Goal: Transaction & Acquisition: Obtain resource

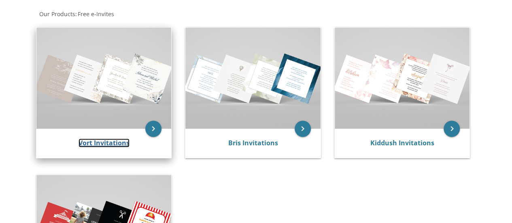
click at [103, 145] on link "Vort Invitations" at bounding box center [104, 142] width 51 height 9
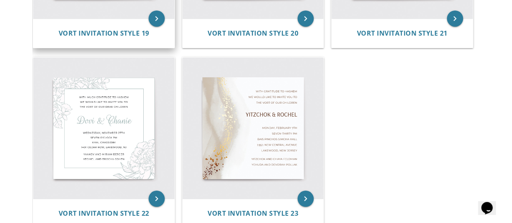
scroll to position [1389, 0]
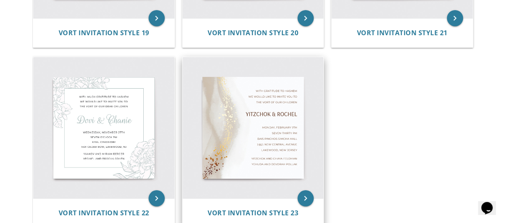
click at [287, 88] on img at bounding box center [253, 127] width 141 height 141
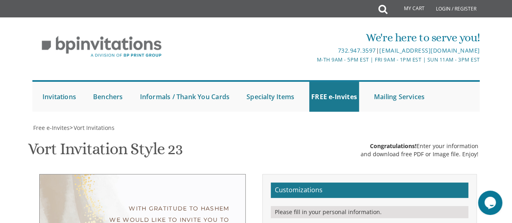
scroll to position [140, 0]
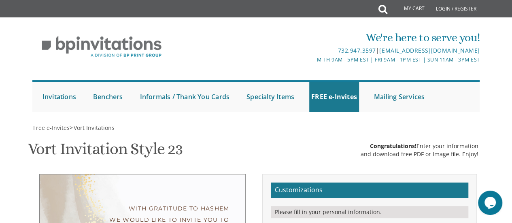
type textarea "binyomin & tzippy"
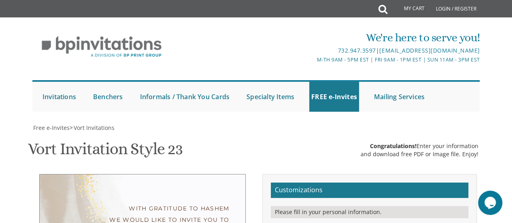
select select "30px"
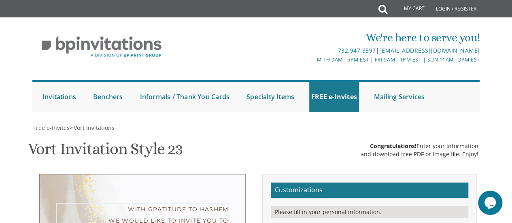
type textarea "With much gratitude to Hashem We would like to invite you to The lechaim of our…"
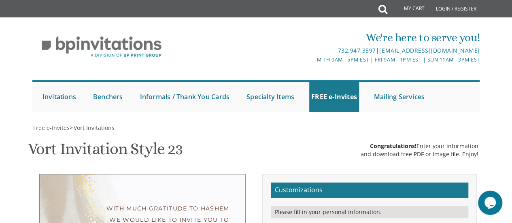
drag, startPoint x: 410, startPoint y: 127, endPoint x: 343, endPoint y: 127, distance: 67.2
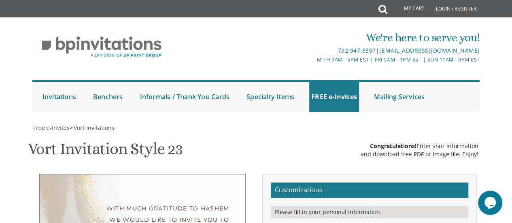
drag, startPoint x: 414, startPoint y: 135, endPoint x: 333, endPoint y: 135, distance: 81.0
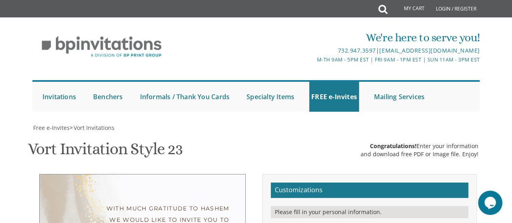
drag, startPoint x: 398, startPoint y: 146, endPoint x: 372, endPoint y: 145, distance: 25.5
type textarea "tonight, sunday, october 12th Seven-thirty PM at our home 1929 barclay ave. mon…"
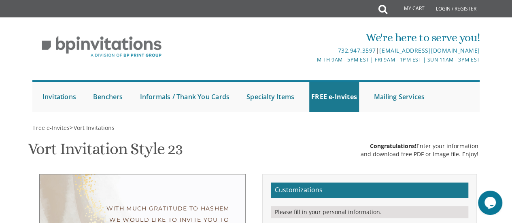
drag, startPoint x: 402, startPoint y: 166, endPoint x: 458, endPoint y: 162, distance: 56.0
drag, startPoint x: 435, startPoint y: 174, endPoint x: 326, endPoint y: 176, distance: 108.9
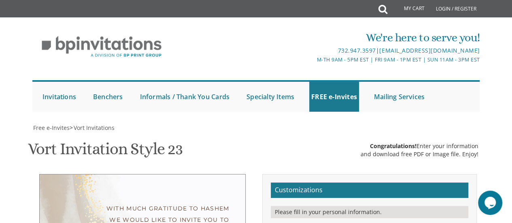
type textarea "[PERSON_NAME] & [PERSON_NAME] [PERSON_NAME] & [PERSON_NAME][DEMOGRAPHIC_DATA]"
drag, startPoint x: 423, startPoint y: 172, endPoint x: 343, endPoint y: 159, distance: 80.9
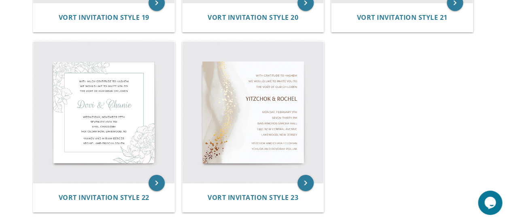
scroll to position [1405, 0]
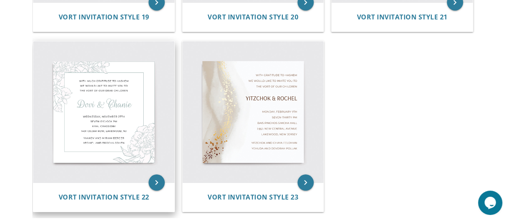
click at [132, 128] on img at bounding box center [103, 111] width 141 height 141
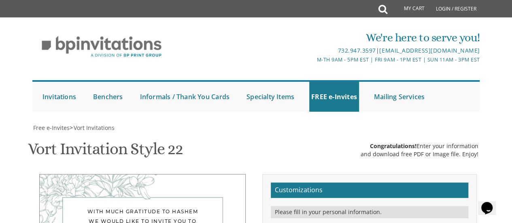
type textarea "Y"
paste textarea "[PERSON_NAME] & [PERSON_NAME] [PERSON_NAME] & [PERSON_NAME][DEMOGRAPHIC_DATA]"
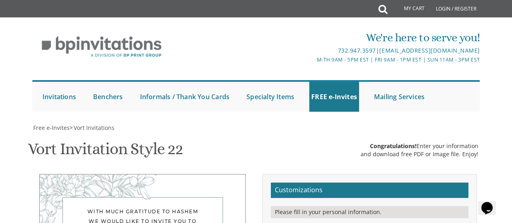
type textarea "[PERSON_NAME] & [PERSON_NAME] [PERSON_NAME] & [PERSON_NAME][DEMOGRAPHIC_DATA]"
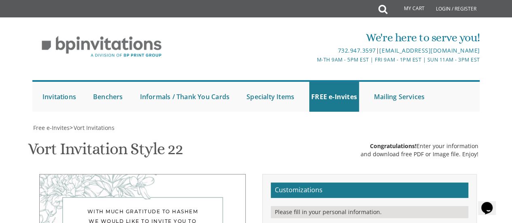
drag, startPoint x: 347, startPoint y: 100, endPoint x: 338, endPoint y: 101, distance: 8.9
type textarea "[PERSON_NAME] & [PERSON_NAME]"
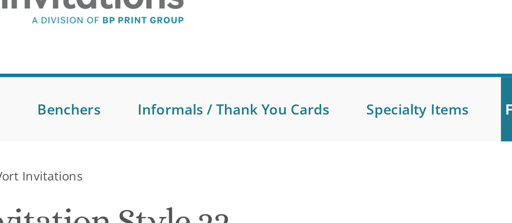
scroll to position [170, 0]
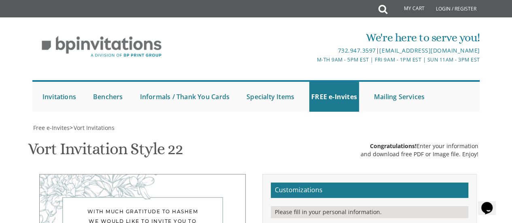
select select "60px"
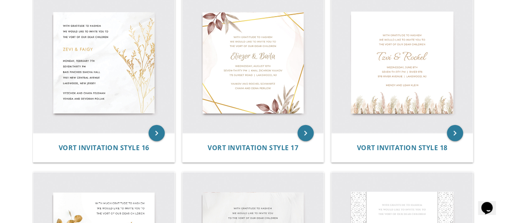
scroll to position [1090, 0]
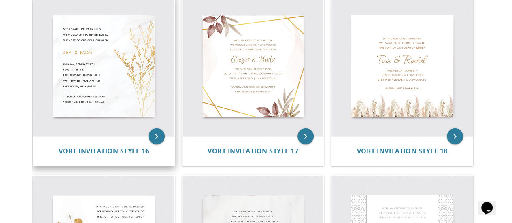
click at [139, 75] on img at bounding box center [103, 66] width 141 height 141
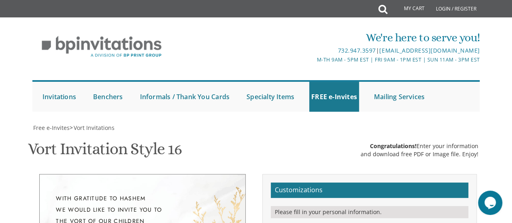
drag, startPoint x: 413, startPoint y: 133, endPoint x: 329, endPoint y: 113, distance: 86.3
paste textarea "[PERSON_NAME] & [PERSON_NAME] [PERSON_NAME] & [PERSON_NAME][DEMOGRAPHIC_DATA]"
type textarea "[PERSON_NAME] & [PERSON_NAME] [PERSON_NAME] & [PERSON_NAME][DEMOGRAPHIC_DATA]"
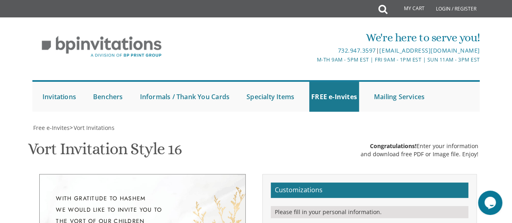
type textarea "[PERSON_NAME] & [PERSON_NAME]"
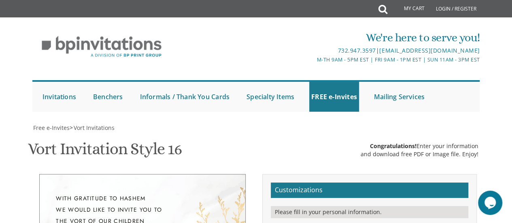
scroll to position [161, 0]
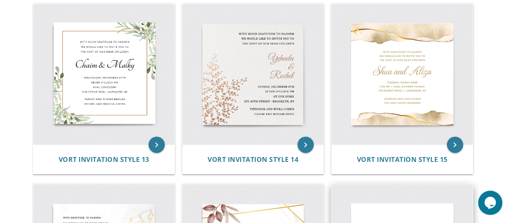
scroll to position [895, 0]
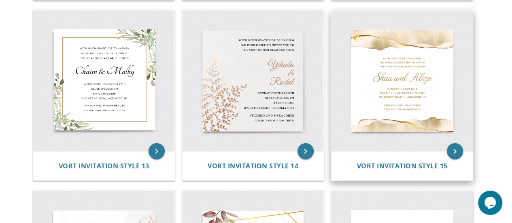
click at [407, 89] on img at bounding box center [402, 81] width 141 height 141
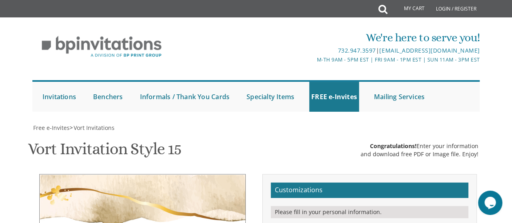
drag, startPoint x: 410, startPoint y: 166, endPoint x: 323, endPoint y: 152, distance: 88.6
paste textarea "rabbi moshe chaim & devorah halpern rabbi mendy & soshie karmel"
type textarea "rabbi moshe chaim & devorah halpern rabbi mendy & soshie karmel"
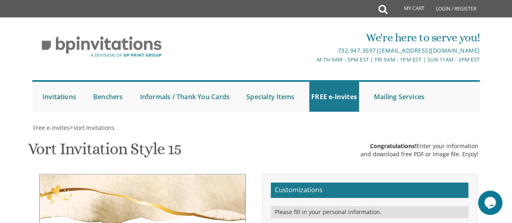
scroll to position [168, 0]
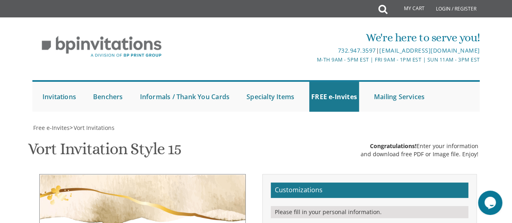
type textarea "Binyomin and Tzippy"
type textarea "With much gratitude to Hashem We would like to invite you to The lechaim of our…"
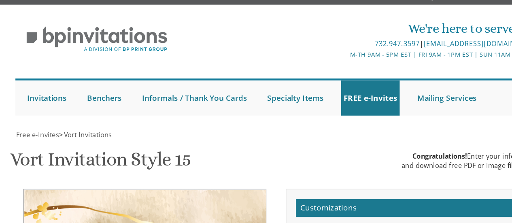
scroll to position [194, 0]
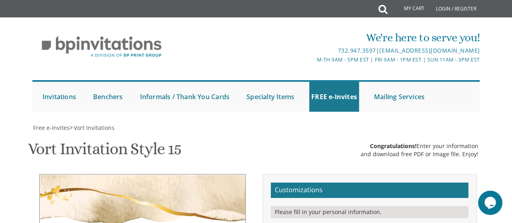
drag, startPoint x: 421, startPoint y: 125, endPoint x: 371, endPoint y: 124, distance: 50.2
drag, startPoint x: 389, startPoint y: 135, endPoint x: 334, endPoint y: 133, distance: 55.9
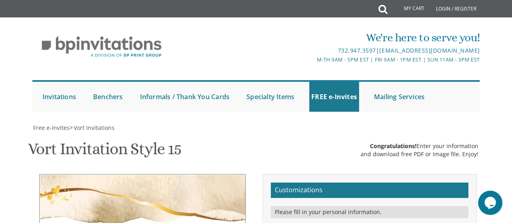
drag, startPoint x: 403, startPoint y: 142, endPoint x: 374, endPoint y: 149, distance: 29.9
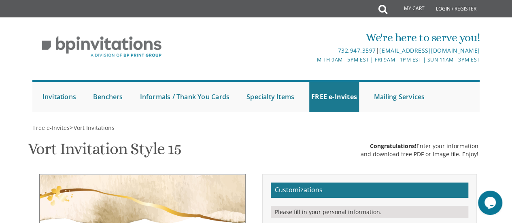
drag, startPoint x: 370, startPoint y: 126, endPoint x: 363, endPoint y: 125, distance: 6.6
paste textarea "|"
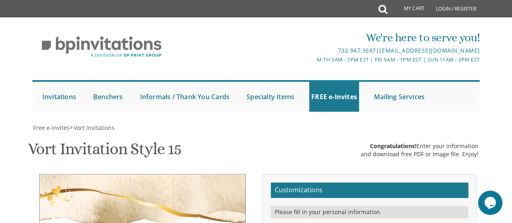
paste textarea "|"
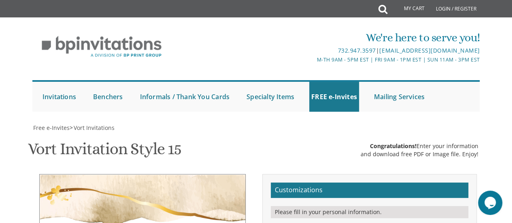
type textarea "Thursday, March 22nd 7:30 PM | at our home 1929 barclay | montreal, qc"
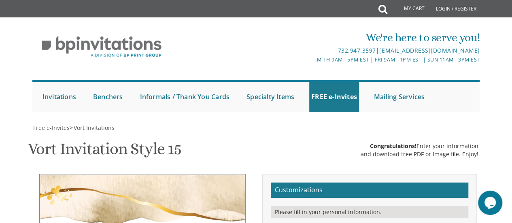
type textarea "[PERSON_NAME] & [PERSON_NAME] [PERSON_NAME] & [PERSON_NAME][DEMOGRAPHIC_DATA]"
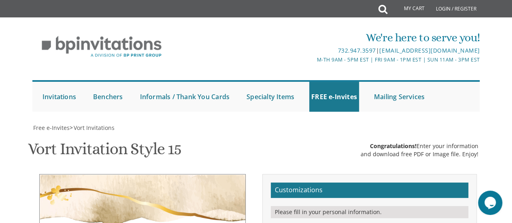
type textarea "With much gratitude to Hashem We would like to invite you to The l'[PERSON_NAME…"
paste textarea "|"
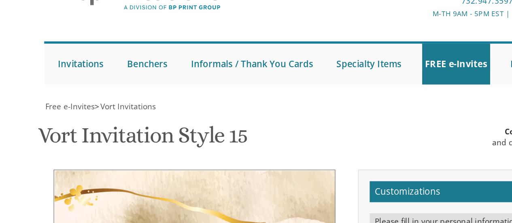
scroll to position [165, 0]
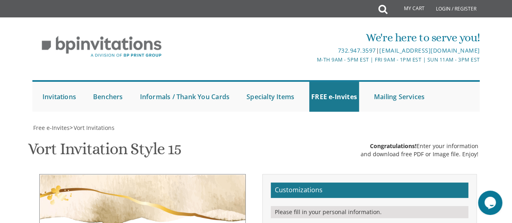
type textarea "tonight, sunday, october 12th 7:00 PM | at our home 1929 barclay | montreal, qc"
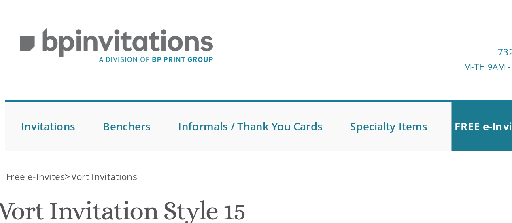
scroll to position [200, 0]
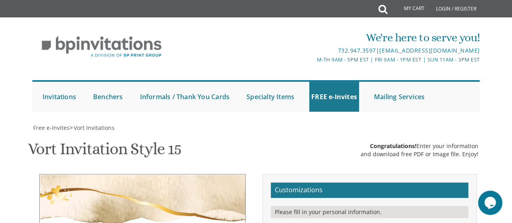
drag, startPoint x: 422, startPoint y: 168, endPoint x: 334, endPoint y: 145, distance: 90.6
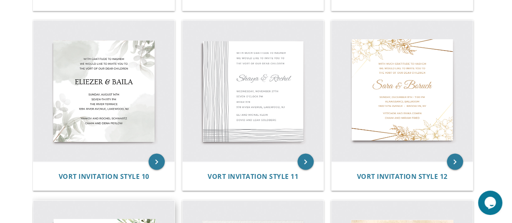
scroll to position [705, 0]
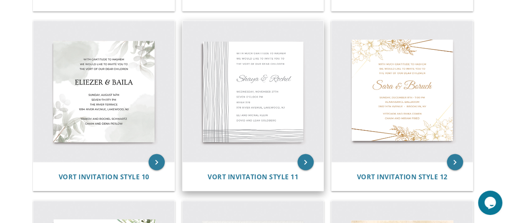
click at [228, 101] on img at bounding box center [253, 91] width 141 height 141
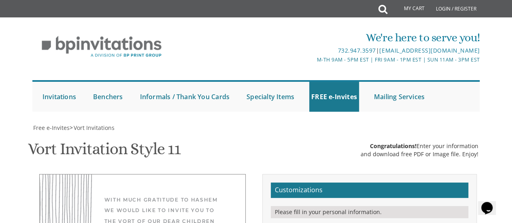
scroll to position [294, 0]
drag, startPoint x: 412, startPoint y: 74, endPoint x: 321, endPoint y: 46, distance: 95.8
paste textarea "[PERSON_NAME] & [PERSON_NAME] [PERSON_NAME] & [PERSON_NAME][DEMOGRAPHIC_DATA]"
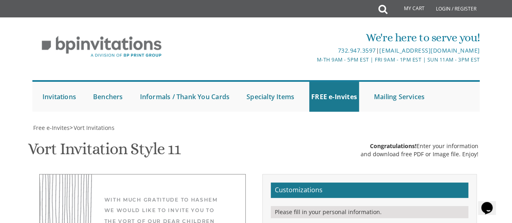
type textarea "[PERSON_NAME] & [PERSON_NAME] [PERSON_NAME] & [PERSON_NAME][DEMOGRAPHIC_DATA]"
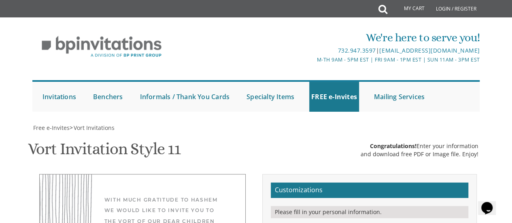
type textarea "Binyomin & Tzippy"
drag, startPoint x: 364, startPoint y: 85, endPoint x: 364, endPoint y: 92, distance: 7.7
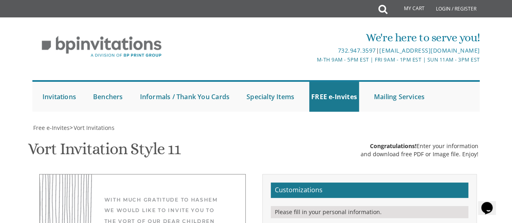
drag, startPoint x: 343, startPoint y: 113, endPoint x: 355, endPoint y: 140, distance: 29.0
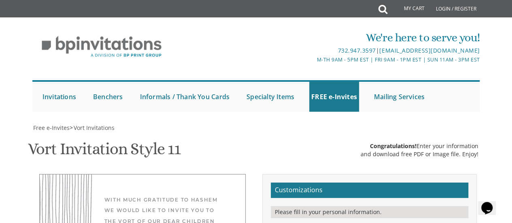
select select "40px"
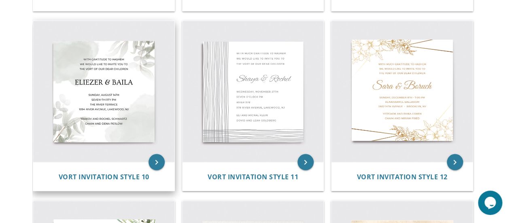
click at [121, 82] on img at bounding box center [103, 91] width 141 height 141
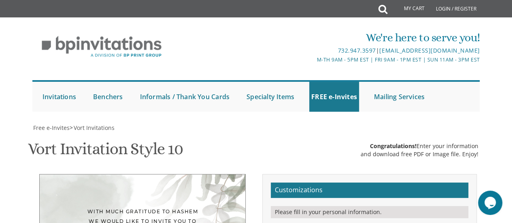
drag, startPoint x: 414, startPoint y: 66, endPoint x: 325, endPoint y: 47, distance: 91.2
paste textarea "rabbi moshe chaim & devorah halpern rabbi mendy & soshie karmel"
type textarea "rabbi moshe chaim & devorah halpern rabbi mendy & soshie karmel"
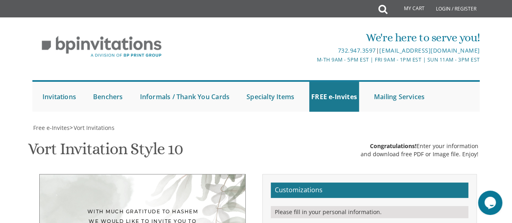
scroll to position [143, 0]
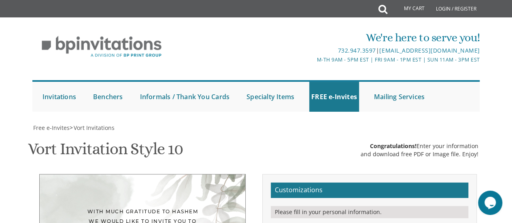
type textarea "binyomin & tzippy"
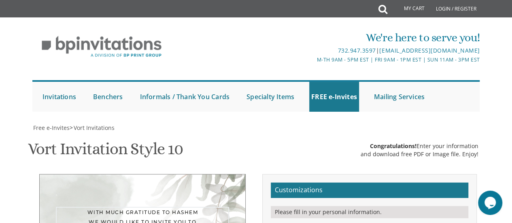
type textarea "With much gratitude to Hashem We would like to invite you to The lechaim of our…"
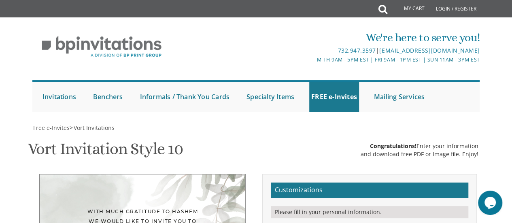
drag, startPoint x: 387, startPoint y: 160, endPoint x: 340, endPoint y: 161, distance: 47.0
drag, startPoint x: 423, startPoint y: 170, endPoint x: 339, endPoint y: 167, distance: 83.4
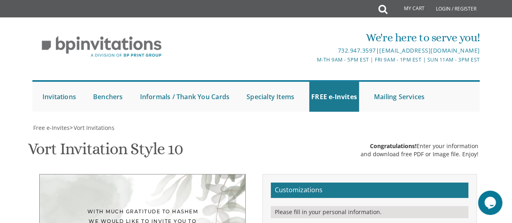
type textarea "tonight, sunday, october 12th seven o’clock pm at our home 1929 barclay, Montre…"
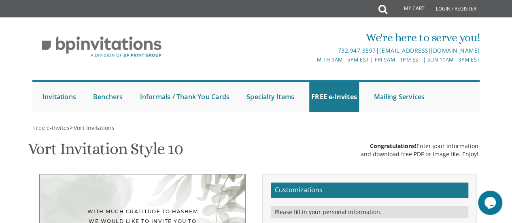
scroll to position [155, 0]
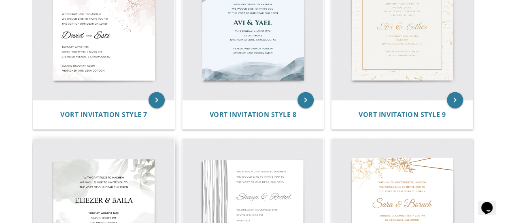
scroll to position [522, 0]
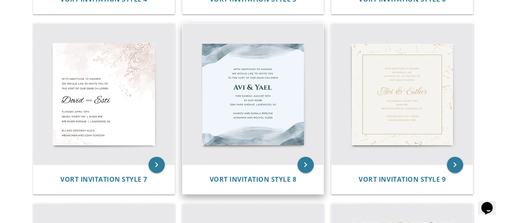
click at [255, 102] on img at bounding box center [253, 93] width 141 height 141
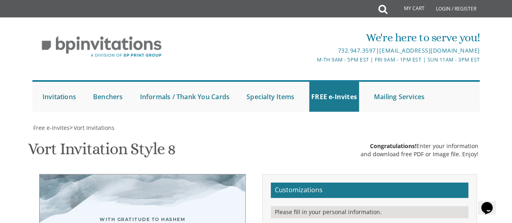
scroll to position [256, 0]
drag, startPoint x: 416, startPoint y: 104, endPoint x: 328, endPoint y: 85, distance: 90.3
paste textarea "rabbi moshe chaim & devorah halpern rabbi mendy & soshie karmel"
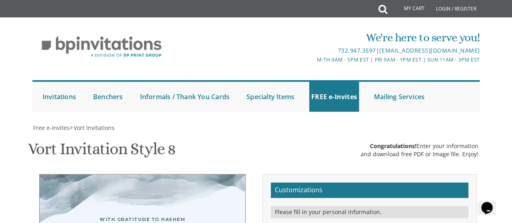
type textarea "rabbi moshe chaim & devorah halpern rabbi mendy & soshie karmel"
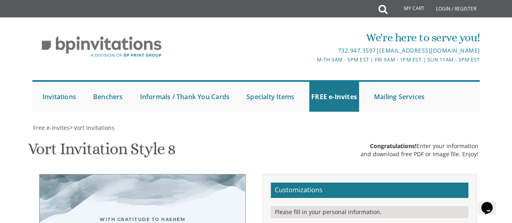
type textarea "Binyomin & Tzippy"
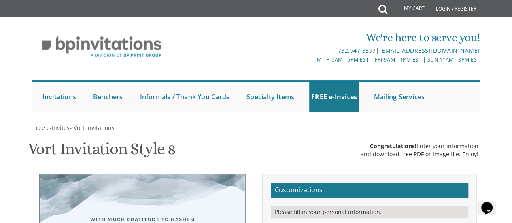
type textarea "With much gratitude to Hashem We would like to invite you to The l'[PERSON_NAME…"
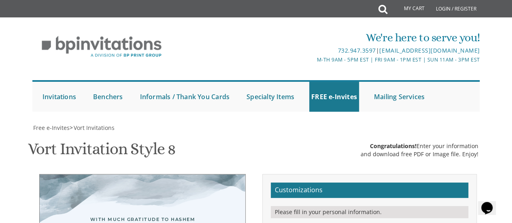
type textarea "tonight, Sunday, october 12th 7:00 PM, At our home 1929 Barclay, Montreal, QC"
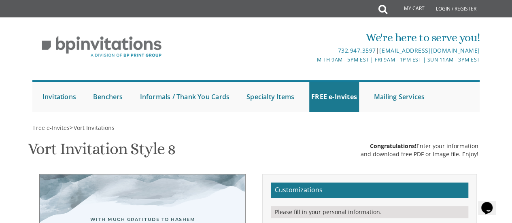
scroll to position [169, 0]
type textarea "[PERSON_NAME] & [PERSON_NAME] [PERSON_NAME] & [PERSON_NAME][DEMOGRAPHIC_DATA]"
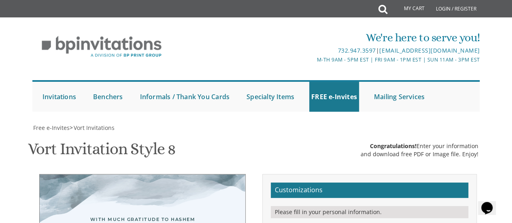
type textarea "tonight, Sunday, october 12th 7:00 PM, At our home 1929 Barclay, Montreal, QC"
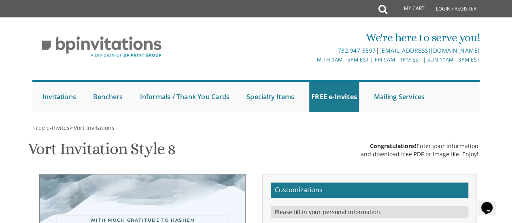
scroll to position [15, 0]
type textarea "With much gratitude to Hashem We would like to invite you to The l'[PERSON_NAME…"
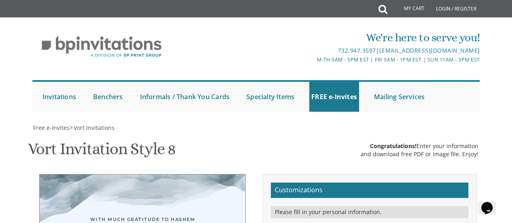
select select "50px"
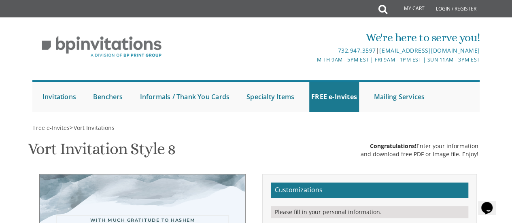
type textarea "With much gratitude to Hashem We would like to invite you to The l'[PERSON_NAME…"
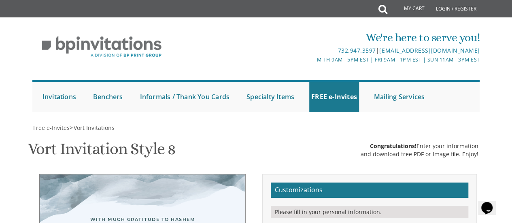
type textarea "tonight, Sunday, october 12th 7:00 PM, At our home 1929 Barclay, Montreal, QC"
drag, startPoint x: 352, startPoint y: 97, endPoint x: 359, endPoint y: 119, distance: 23.2
select select "40px"
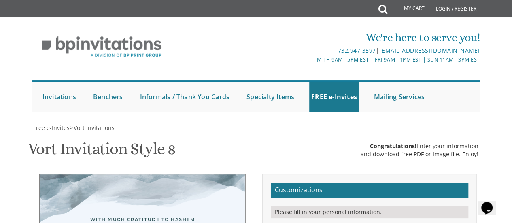
type textarea "[PERSON_NAME] & [PERSON_NAME]"
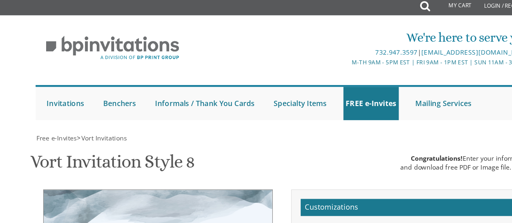
scroll to position [168, 0]
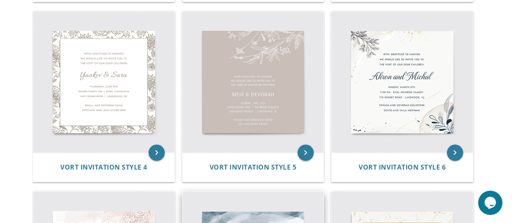
scroll to position [354, 0]
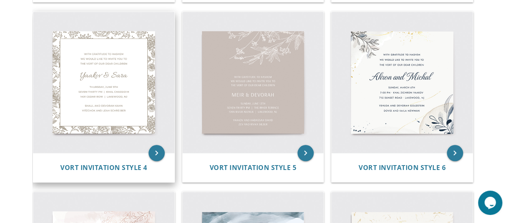
click at [121, 82] on img at bounding box center [103, 82] width 141 height 141
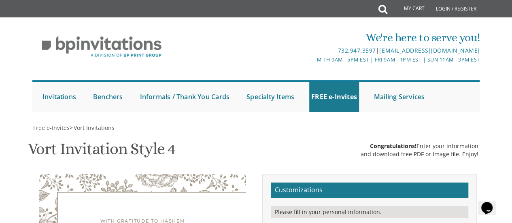
type textarea "[PERSON_NAME] & [PERSON_NAME]"
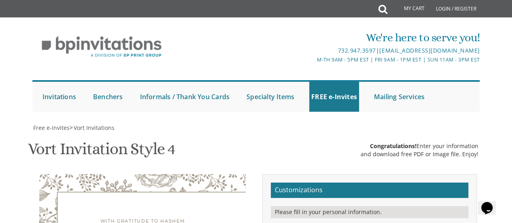
drag, startPoint x: 417, startPoint y: 133, endPoint x: 323, endPoint y: 116, distance: 95.4
paste textarea "[PERSON_NAME] & [PERSON_NAME] [PERSON_NAME] & [PERSON_NAME][DEMOGRAPHIC_DATA]"
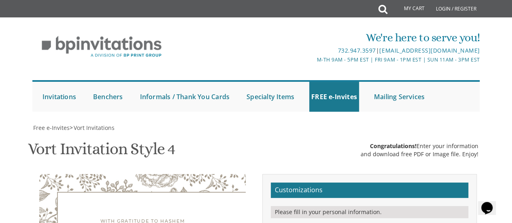
type textarea "[PERSON_NAME] & [PERSON_NAME] [PERSON_NAME] & [PERSON_NAME][DEMOGRAPHIC_DATA]"
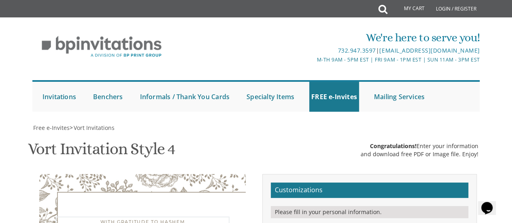
type textarea "With much gratitude to Hashem We would like to invite you to The l'[PERSON_NAME…"
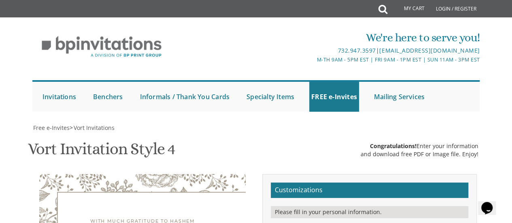
drag, startPoint x: 435, startPoint y: 144, endPoint x: 395, endPoint y: 143, distance: 39.7
drag, startPoint x: 359, startPoint y: 143, endPoint x: 349, endPoint y: 143, distance: 9.7
drag, startPoint x: 346, startPoint y: 151, endPoint x: 384, endPoint y: 151, distance: 37.6
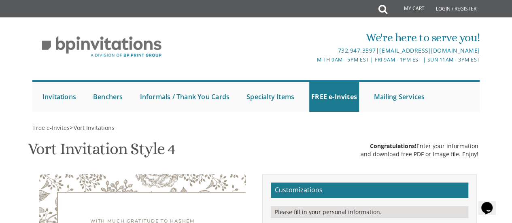
type textarea "tonight, [DATE] Six-Thirty pm | at our home 1929 [PERSON_NAME] | [GEOGRAPHIC_DA…"
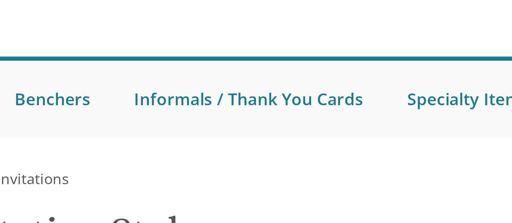
scroll to position [162, 0]
